Goal: Information Seeking & Learning: Learn about a topic

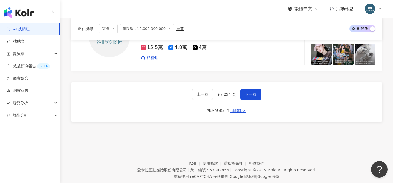
scroll to position [1066, 0]
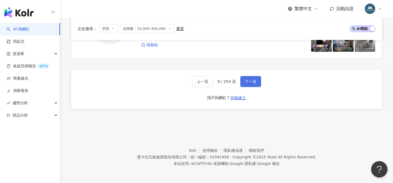
click at [249, 82] on span "下一頁" at bounding box center [250, 81] width 11 height 4
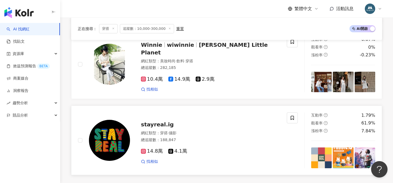
scroll to position [892, 0]
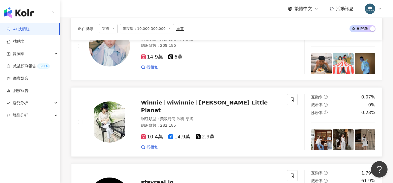
click at [205, 107] on span "Winnie's Little Planet" at bounding box center [204, 106] width 127 height 14
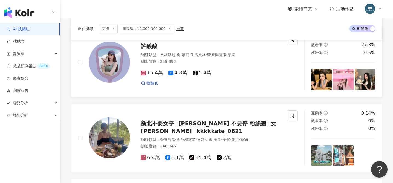
scroll to position [268, 0]
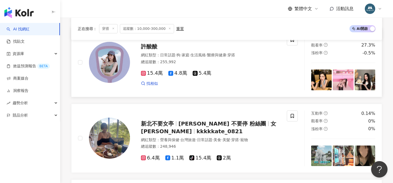
click at [153, 45] on span "許酸酸" at bounding box center [149, 46] width 16 height 7
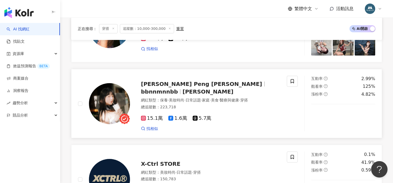
scroll to position [537, 0]
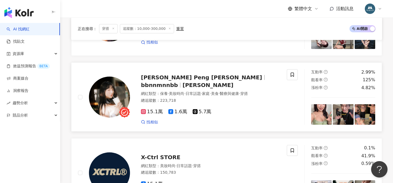
click at [181, 80] on span "Anna Peng 楚燕" at bounding box center [201, 77] width 121 height 7
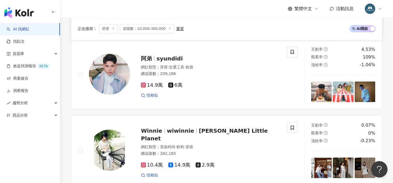
scroll to position [1027, 0]
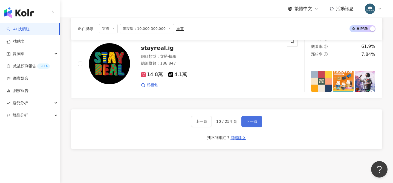
click at [252, 122] on span "下一頁" at bounding box center [251, 121] width 11 height 4
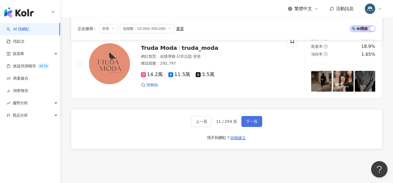
click at [253, 125] on button "下一頁" at bounding box center [251, 121] width 21 height 11
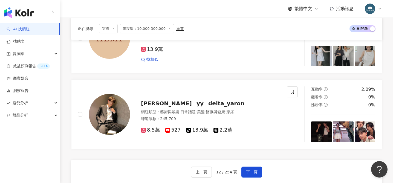
scroll to position [1004, 0]
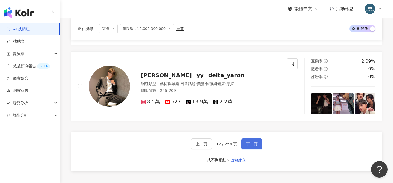
click at [251, 144] on span "下一頁" at bounding box center [251, 144] width 11 height 4
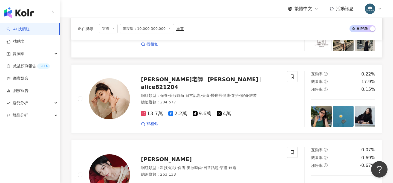
scroll to position [851, 0]
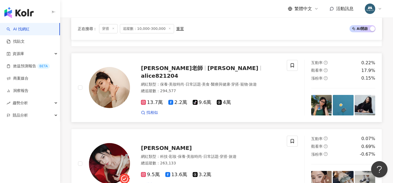
click at [260, 71] on div at bounding box center [260, 68] width 0 height 5
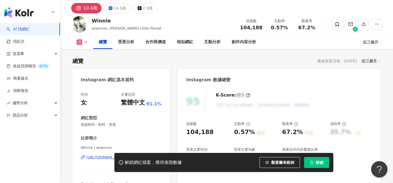
scroll to position [39, 0]
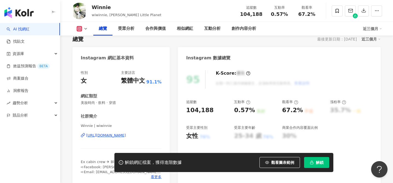
click at [120, 133] on div "https://www.instagram.com/wiwinnie/" at bounding box center [106, 135] width 40 height 5
click at [318, 163] on span "解鎖" at bounding box center [320, 162] width 8 height 4
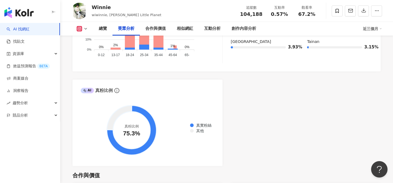
scroll to position [606, 0]
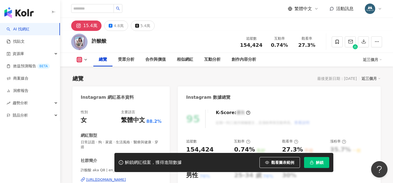
scroll to position [53, 0]
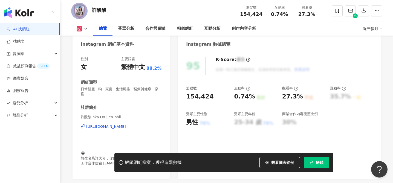
click at [120, 124] on div "https://www.instagram.com/en_shii/" at bounding box center [106, 126] width 40 height 5
click at [318, 164] on span "解鎖" at bounding box center [320, 162] width 8 height 4
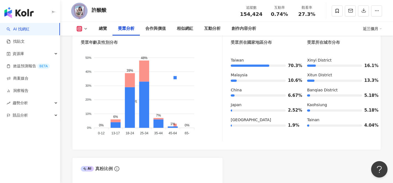
scroll to position [518, 0]
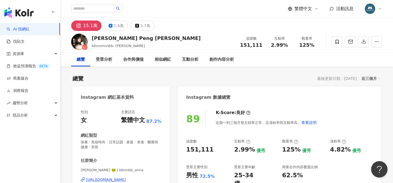
click at [126, 177] on div "https://www.instagram.com/bbnnbb_anna/" at bounding box center [106, 179] width 40 height 5
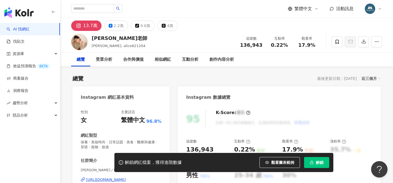
click at [126, 177] on div "[URL][DOMAIN_NAME]" at bounding box center [106, 179] width 40 height 5
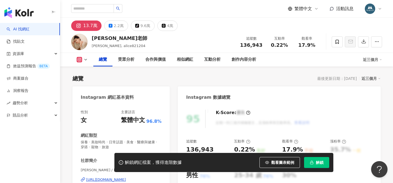
scroll to position [69, 0]
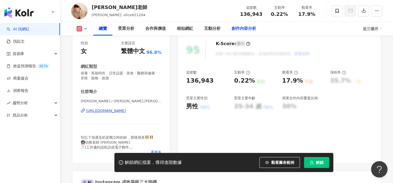
click at [317, 161] on span "解鎖" at bounding box center [320, 162] width 8 height 4
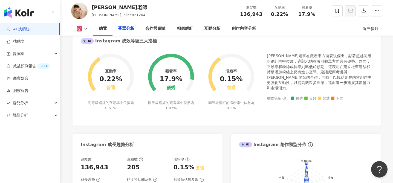
scroll to position [525, 0]
